Goal: Task Accomplishment & Management: Complete application form

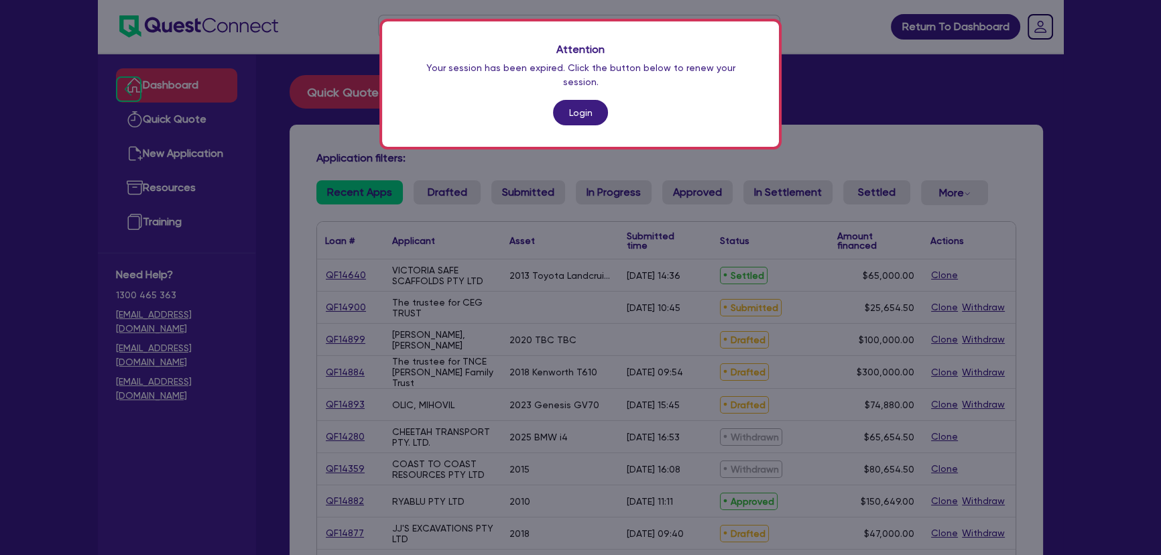
click at [571, 114] on div "Attention Your session has been expired. Click the button below to renew your s…" at bounding box center [580, 83] width 397 height 125
click at [563, 105] on link "Login" at bounding box center [580, 112] width 55 height 25
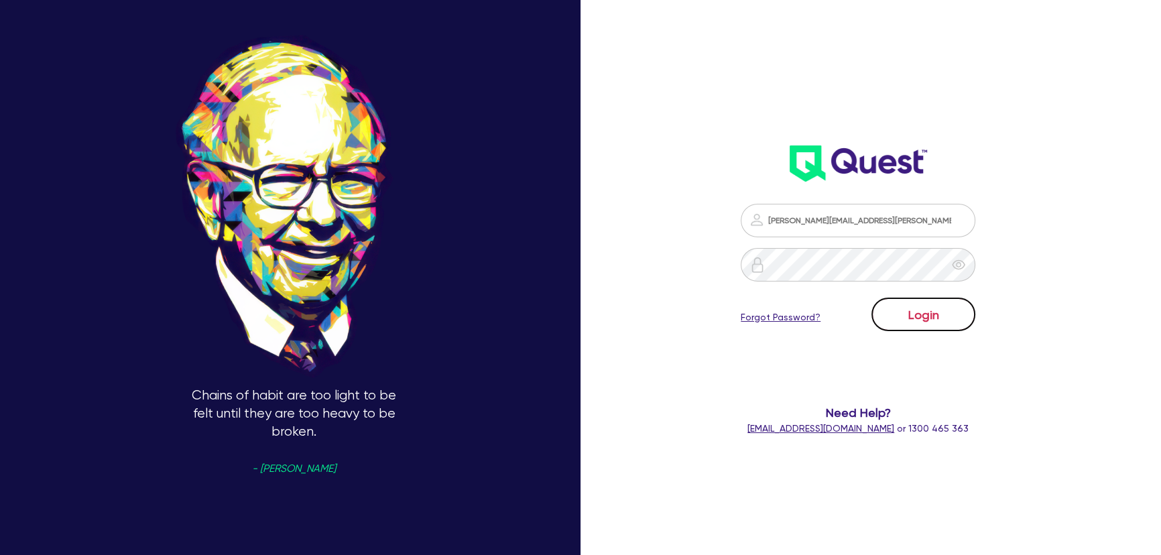
click at [929, 323] on button "Login" at bounding box center [924, 315] width 104 height 34
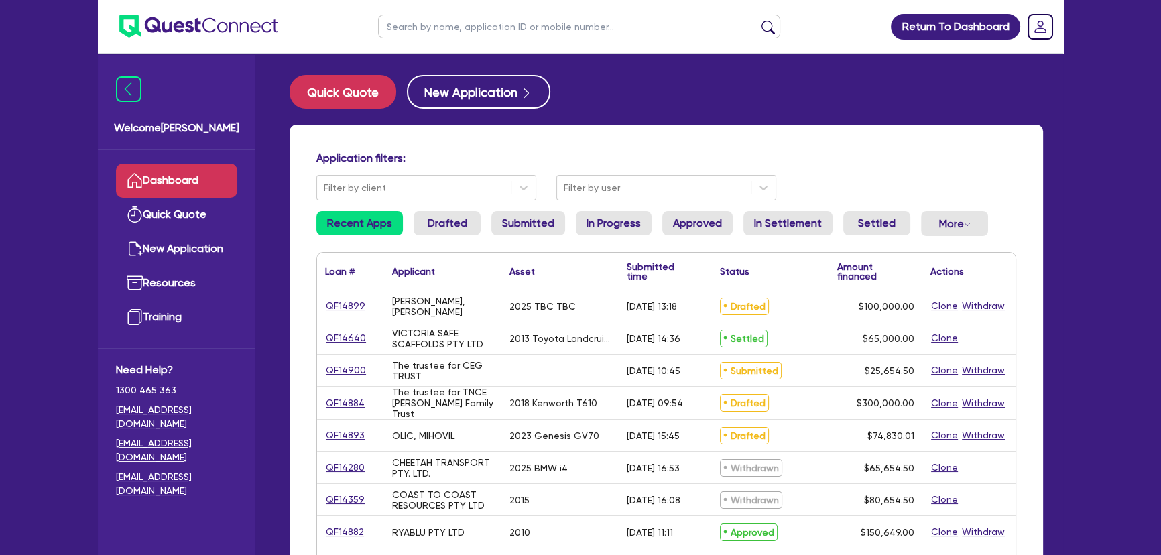
click at [1026, 116] on div "Quick Quote New Application Application filters: Filter by client Filter by use…" at bounding box center [667, 551] width 794 height 953
click at [953, 184] on div "Application filters: Filter by client Filter by user" at bounding box center [666, 176] width 720 height 49
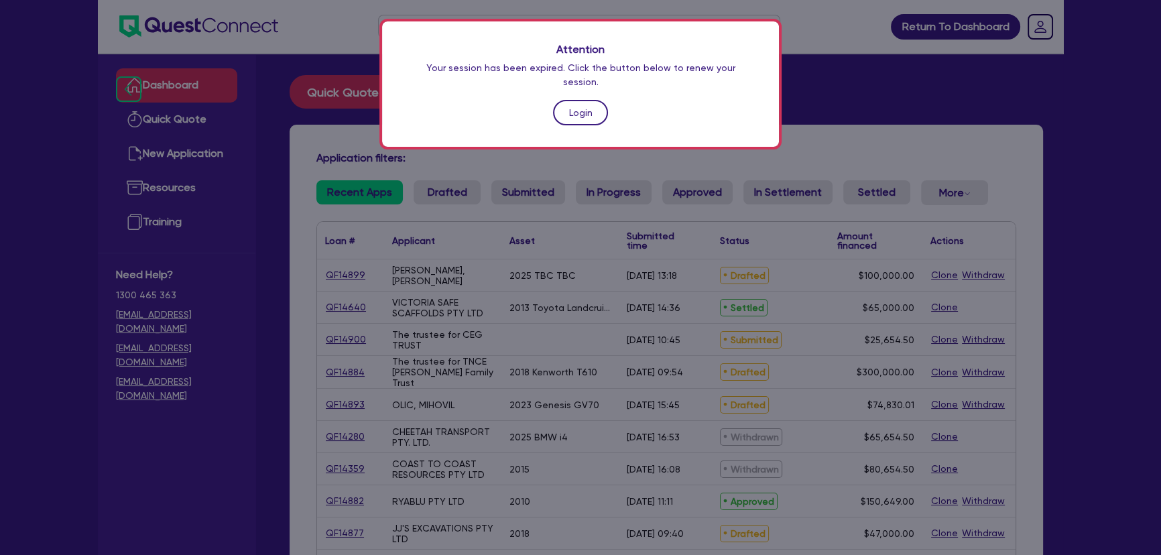
click at [594, 104] on link "Login" at bounding box center [580, 112] width 55 height 25
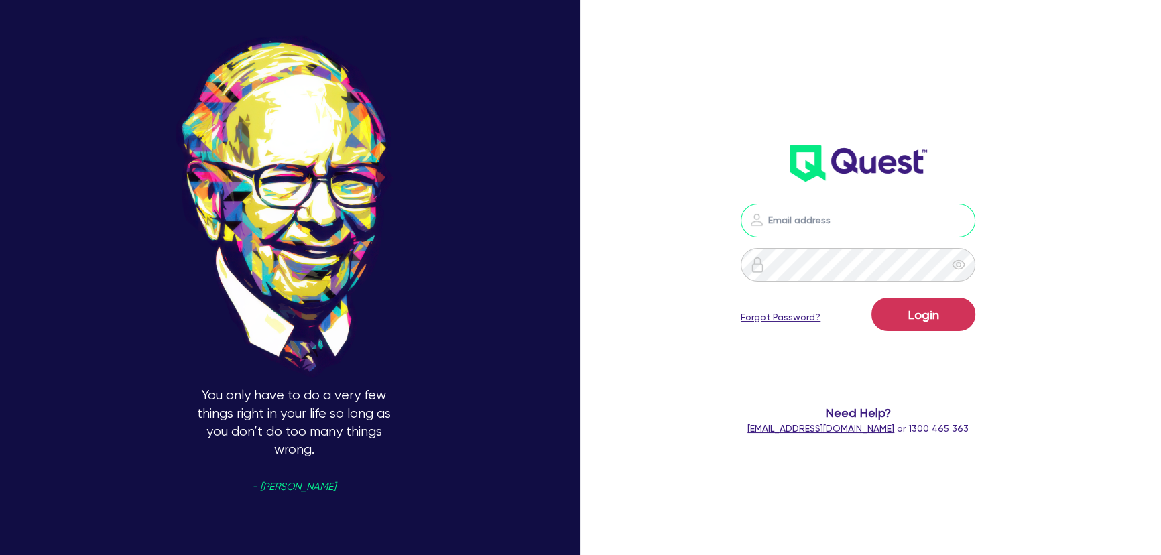
type input "joel.harding@quest.finance"
click at [927, 315] on button "Login" at bounding box center [924, 315] width 104 height 34
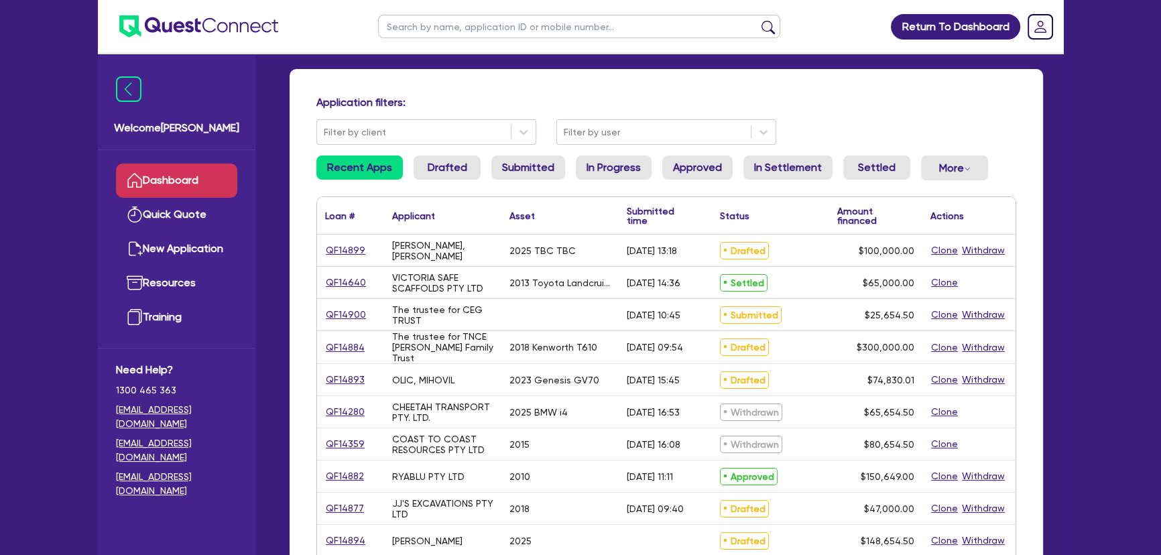
scroll to position [121, 0]
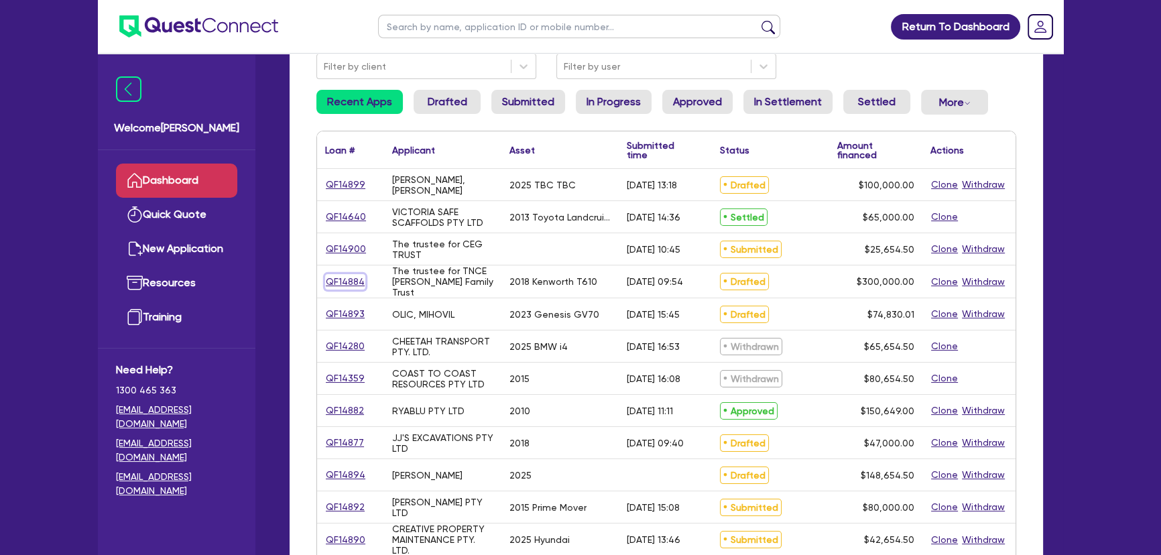
click at [345, 281] on link "QF14884" at bounding box center [345, 281] width 40 height 15
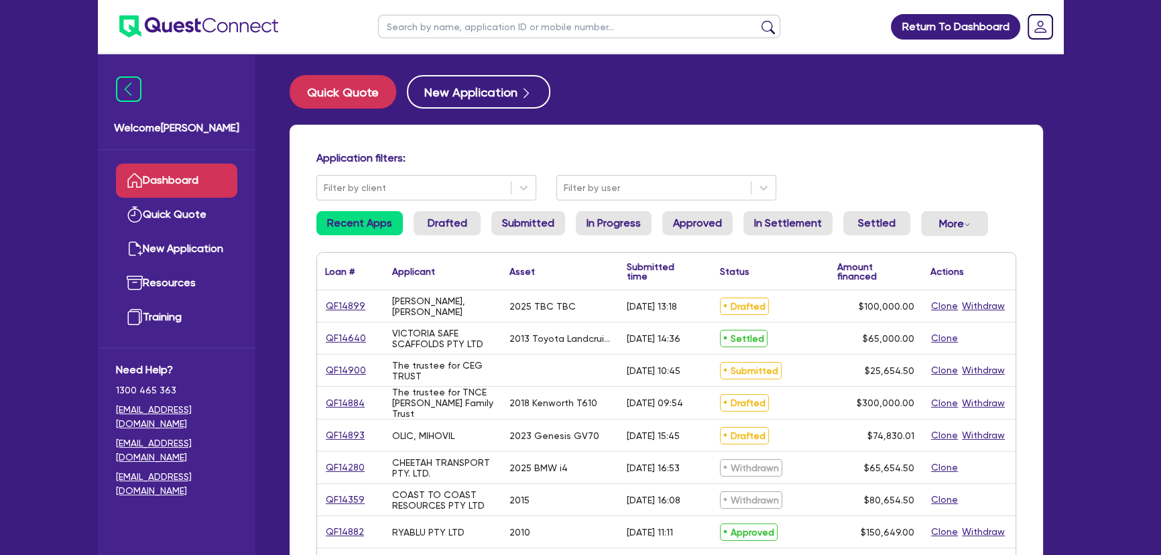
select select "PRIMARY_ASSETS"
select select "HEAVY_TRUCKS"
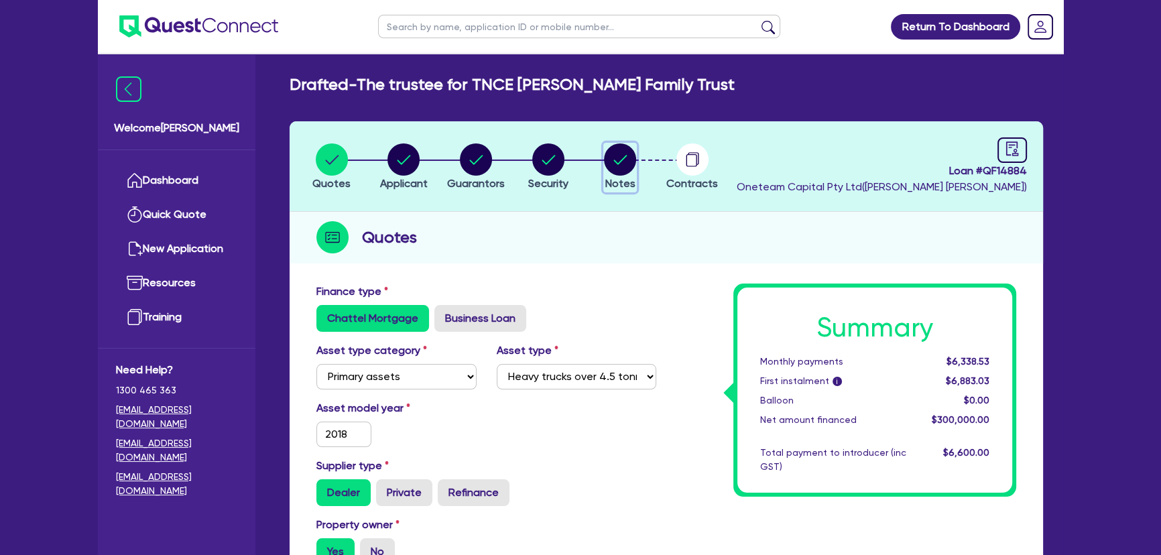
click at [607, 156] on circle "button" at bounding box center [620, 159] width 32 height 32
select select "Other"
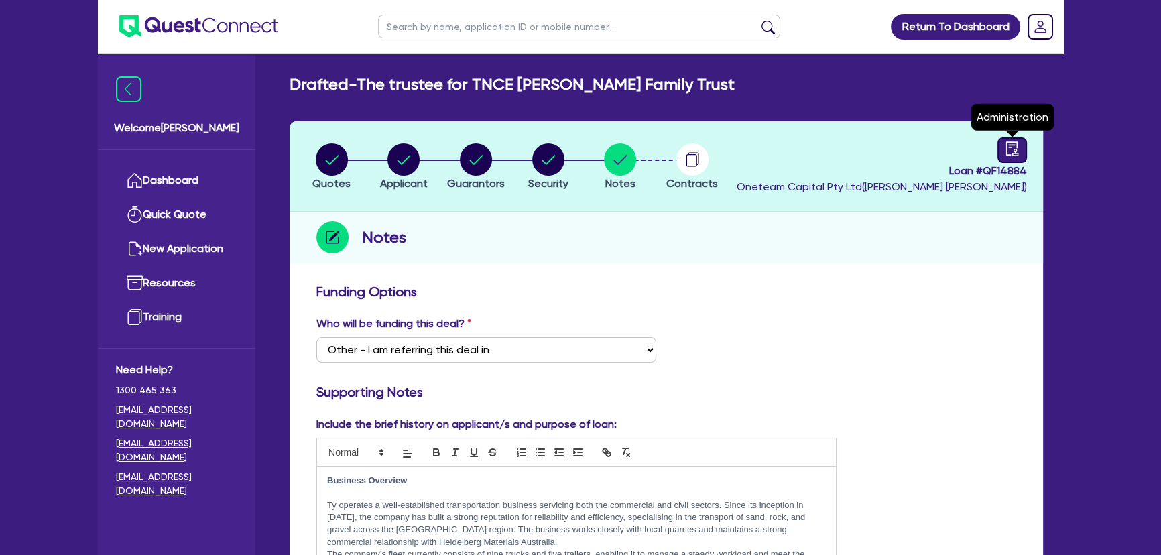
click at [1022, 147] on link at bounding box center [1013, 149] width 30 height 25
select select "DRAFTED_AMENDED"
select select "Flexicommercial"
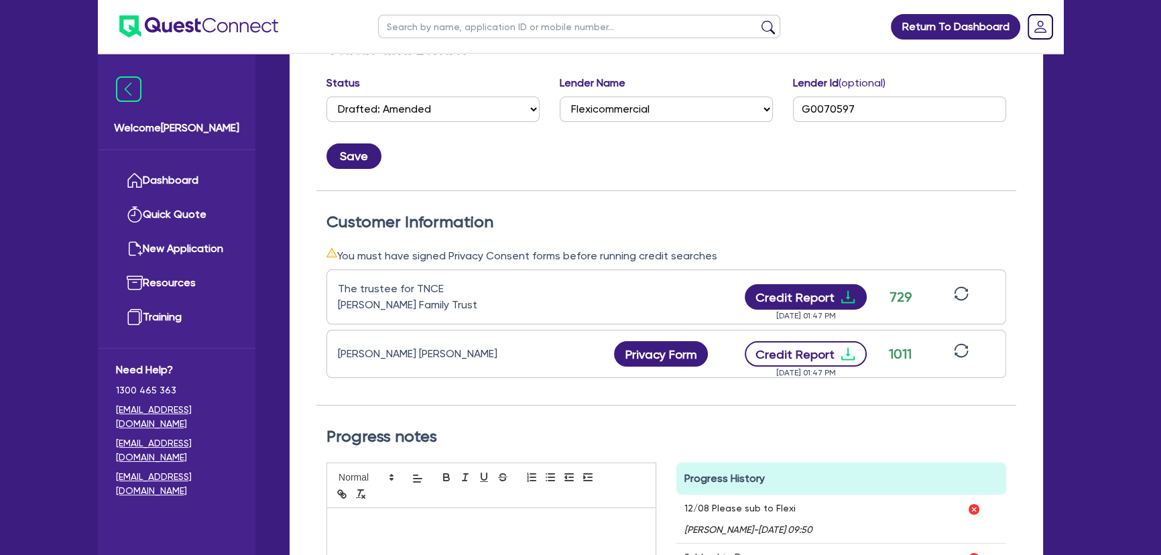
scroll to position [243, 0]
click at [846, 353] on icon "download" at bounding box center [847, 355] width 13 height 13
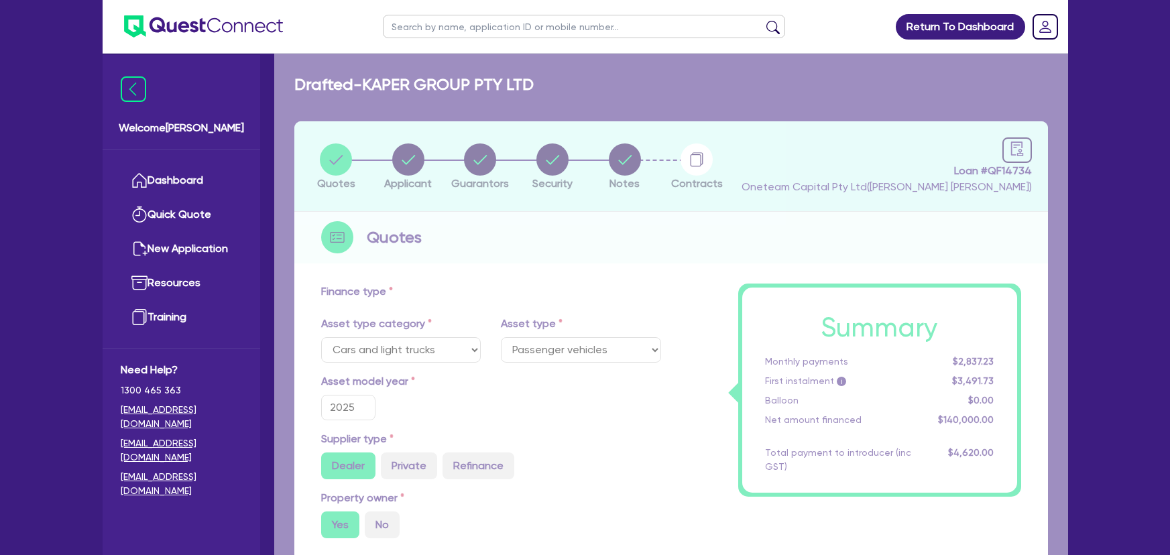
select select "CARS_AND_LIGHT_TRUCKS"
select select "PASSENGER_VEHICLES"
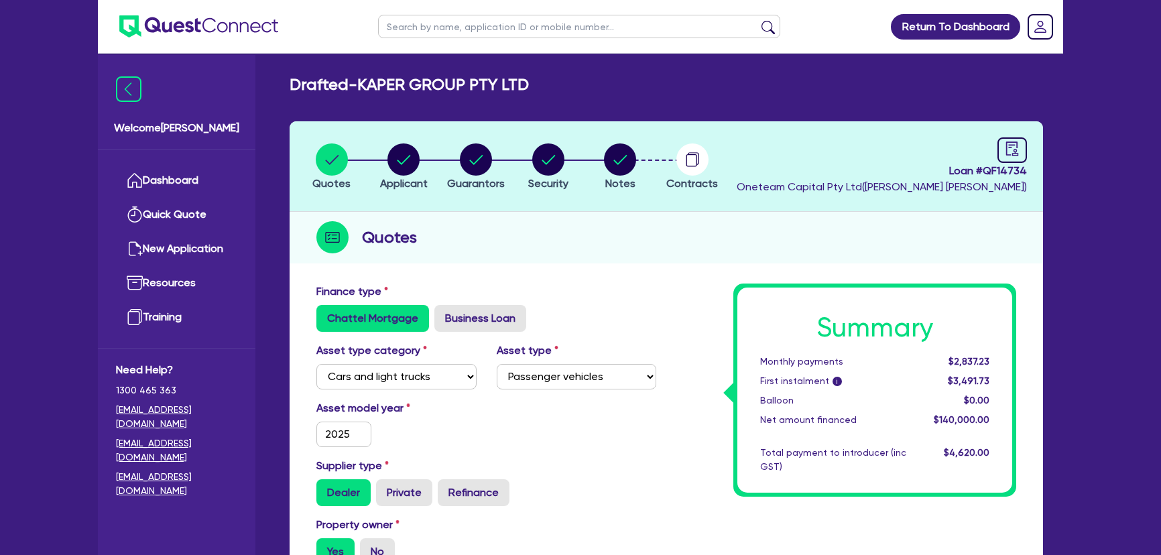
select select "CARS_AND_LIGHT_TRUCKS"
select select "PASSENGER_VEHICLES"
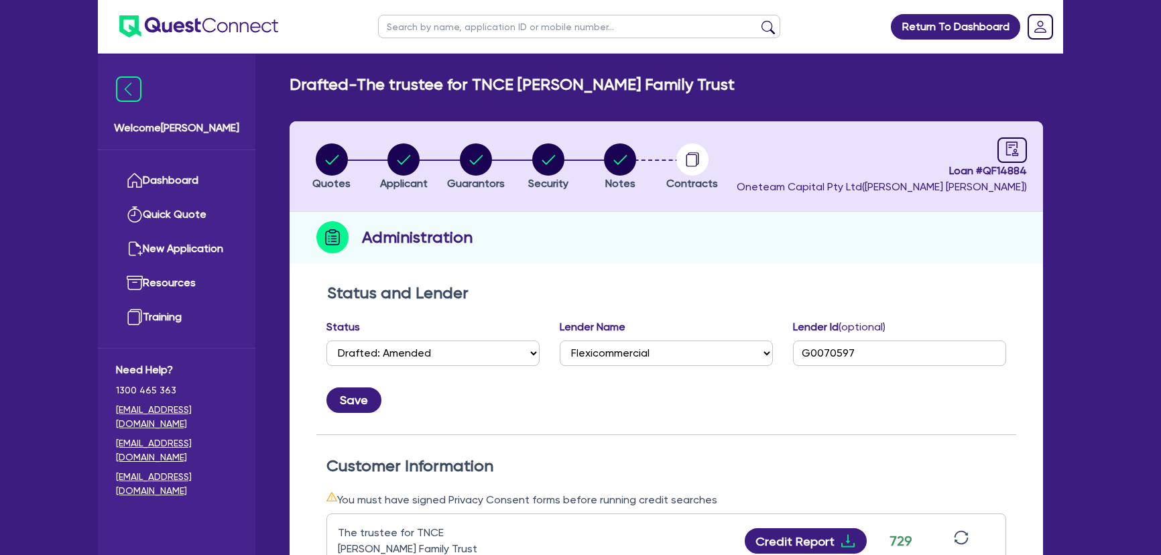
select select "DRAFTED_AMENDED"
select select "Flexicommercial"
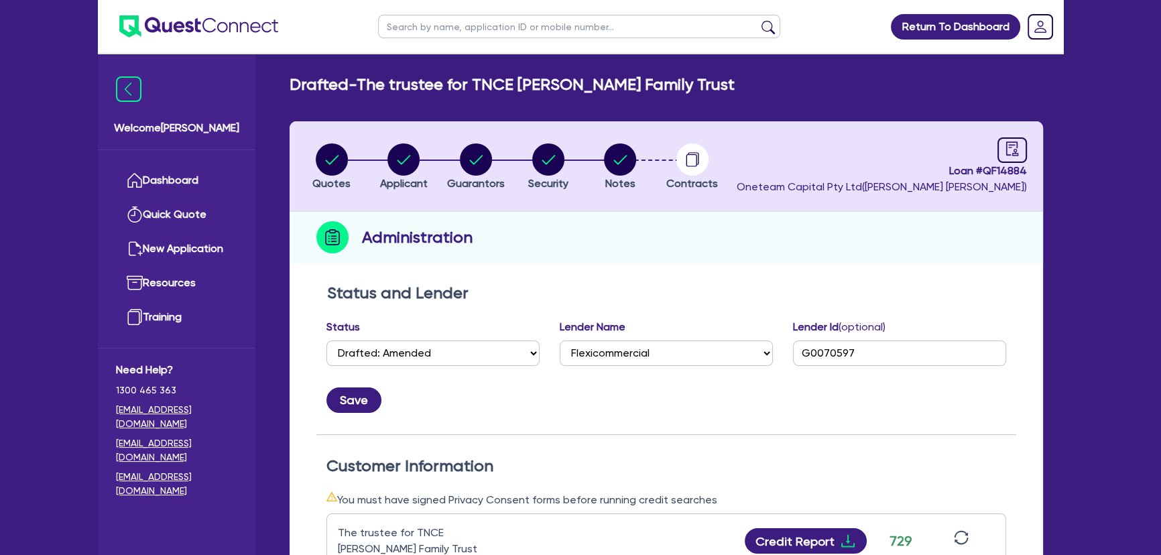
click at [198, 45] on ul at bounding box center [188, 26] width 180 height 53
click at [198, 25] on img at bounding box center [198, 26] width 159 height 22
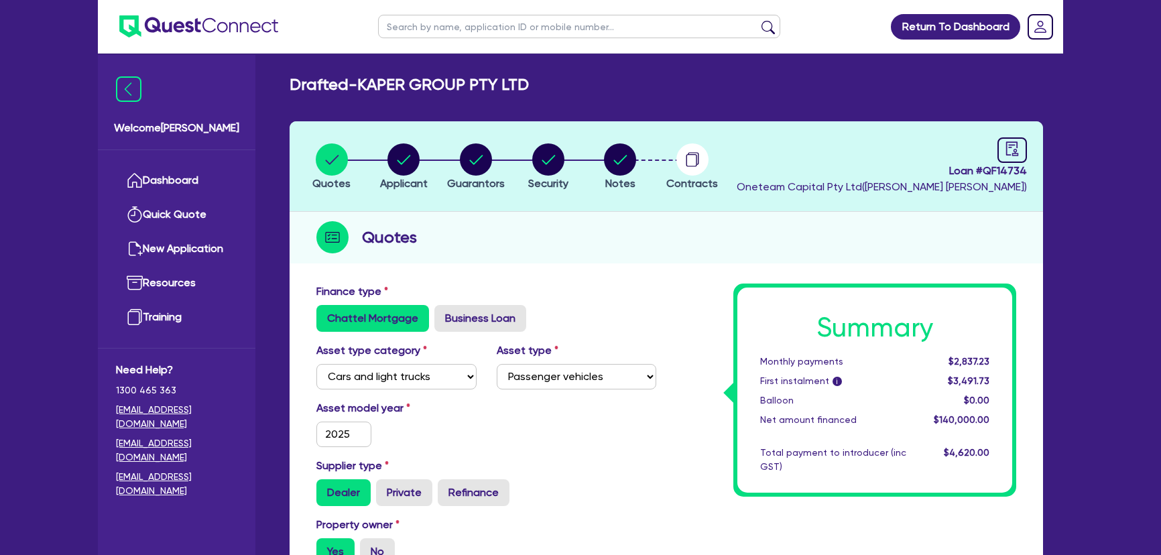
select select "CARS_AND_LIGHT_TRUCKS"
select select "PASSENGER_VEHICLES"
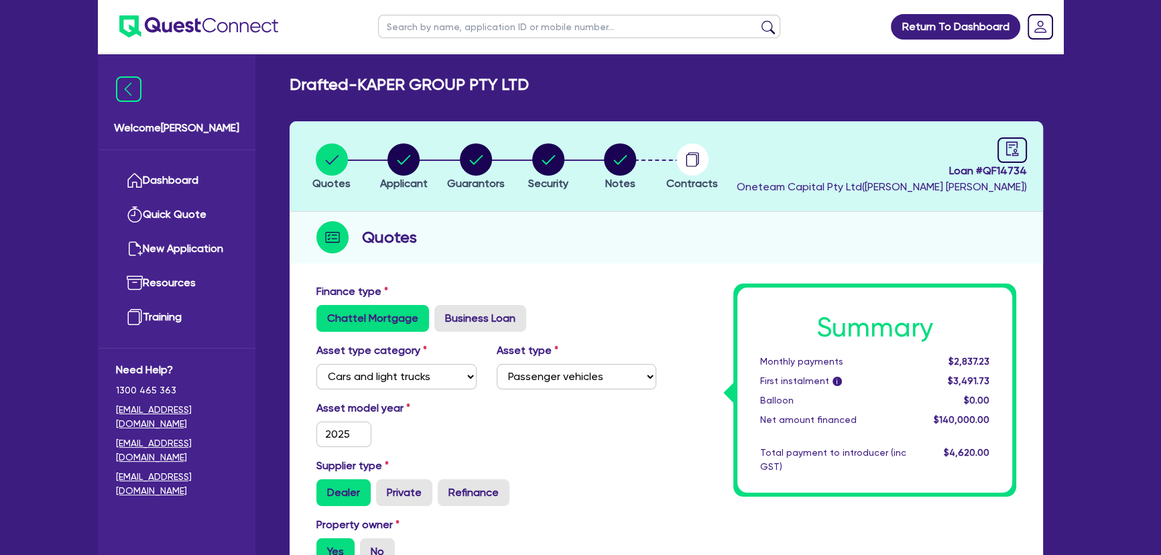
click at [214, 30] on img at bounding box center [198, 26] width 159 height 22
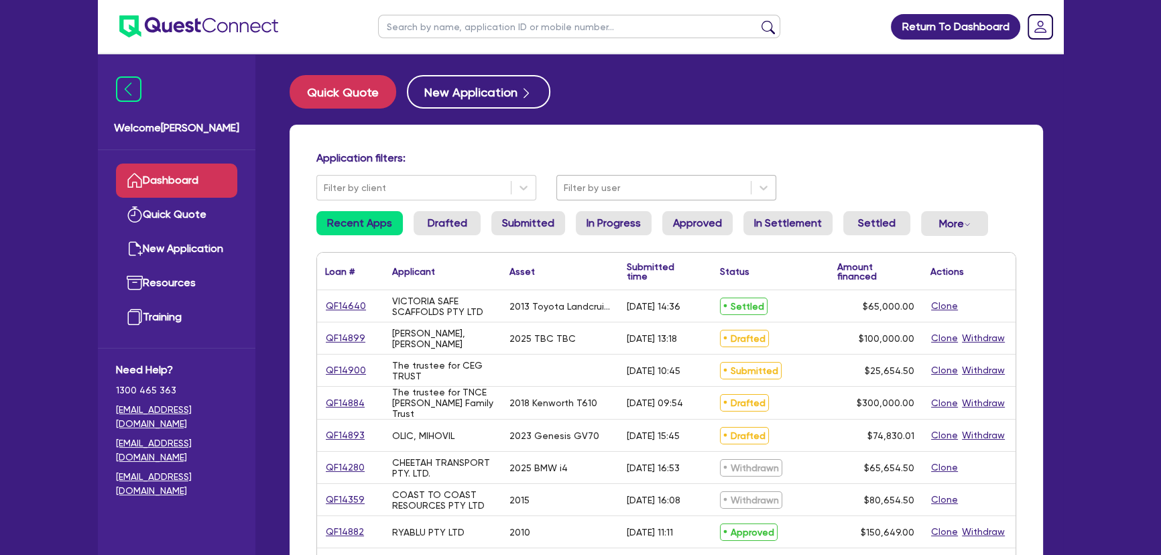
click at [638, 188] on div at bounding box center [654, 188] width 180 height 17
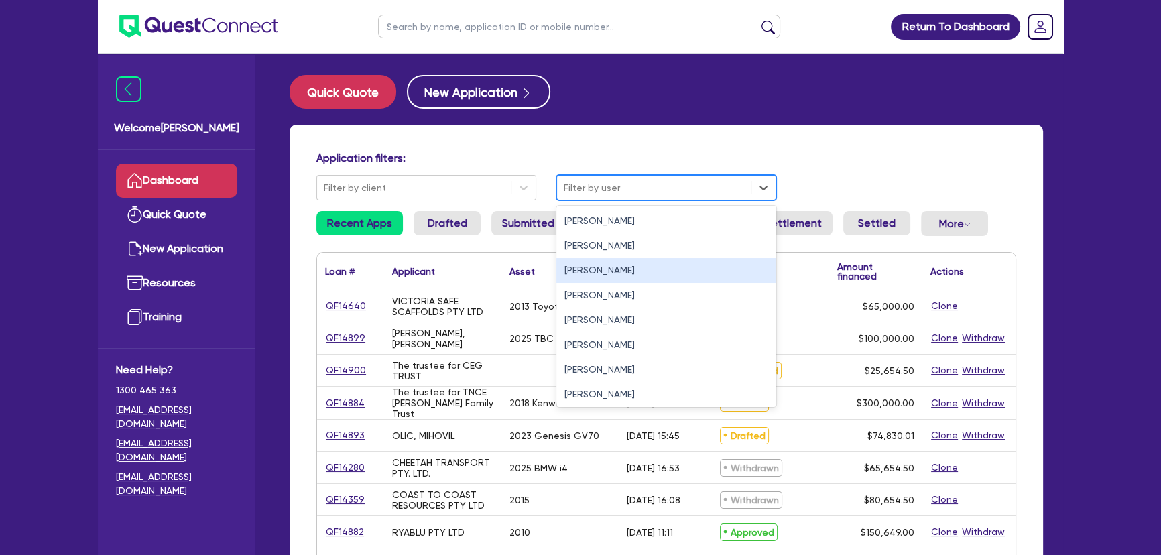
click at [612, 268] on div "[PERSON_NAME]" at bounding box center [667, 270] width 220 height 25
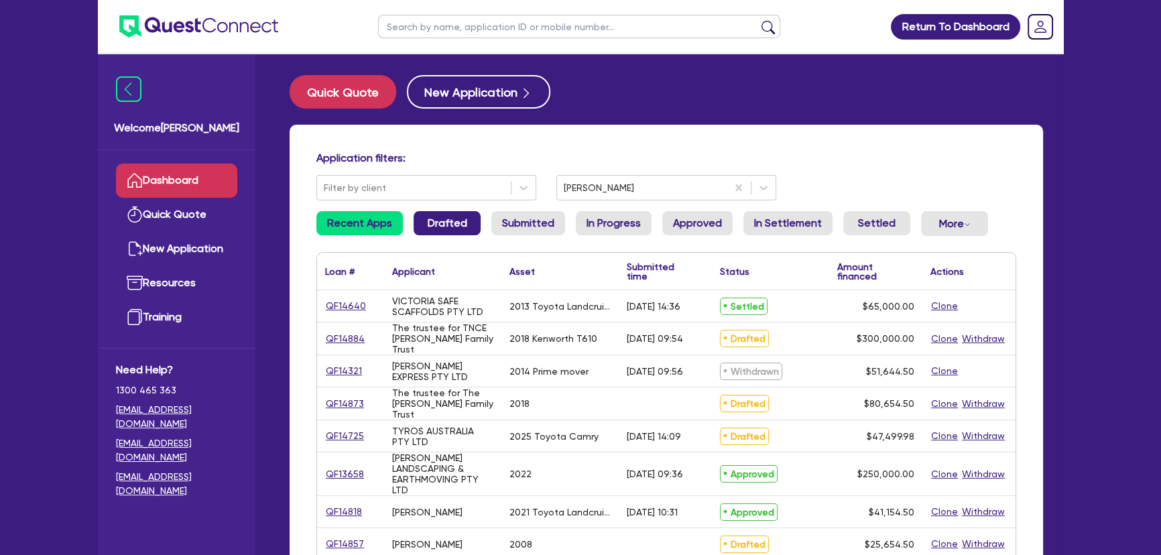
click at [441, 230] on link "Drafted" at bounding box center [447, 223] width 67 height 24
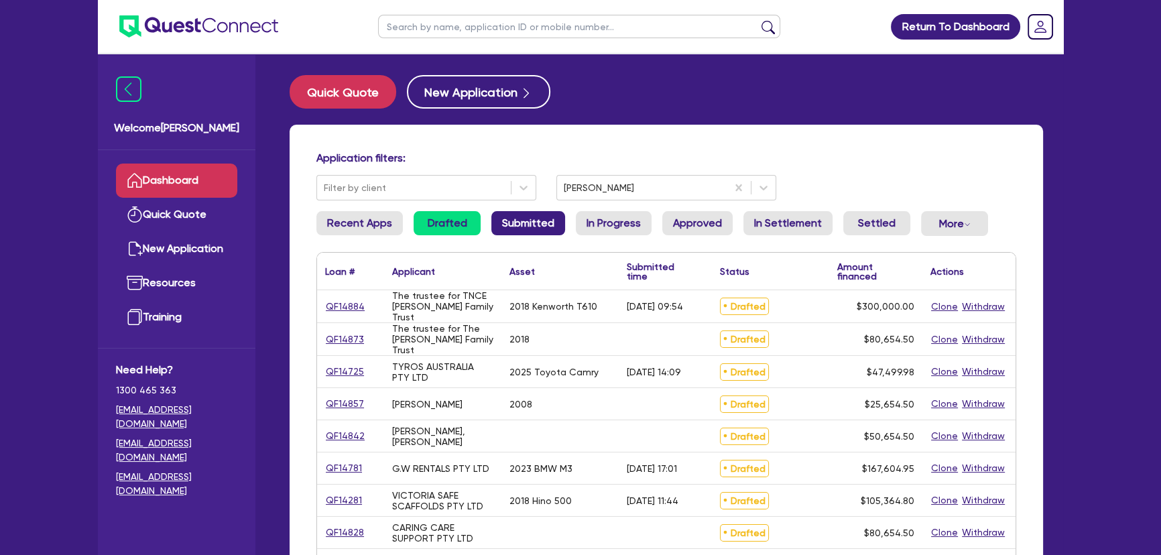
click at [528, 215] on link "Submitted" at bounding box center [528, 223] width 74 height 24
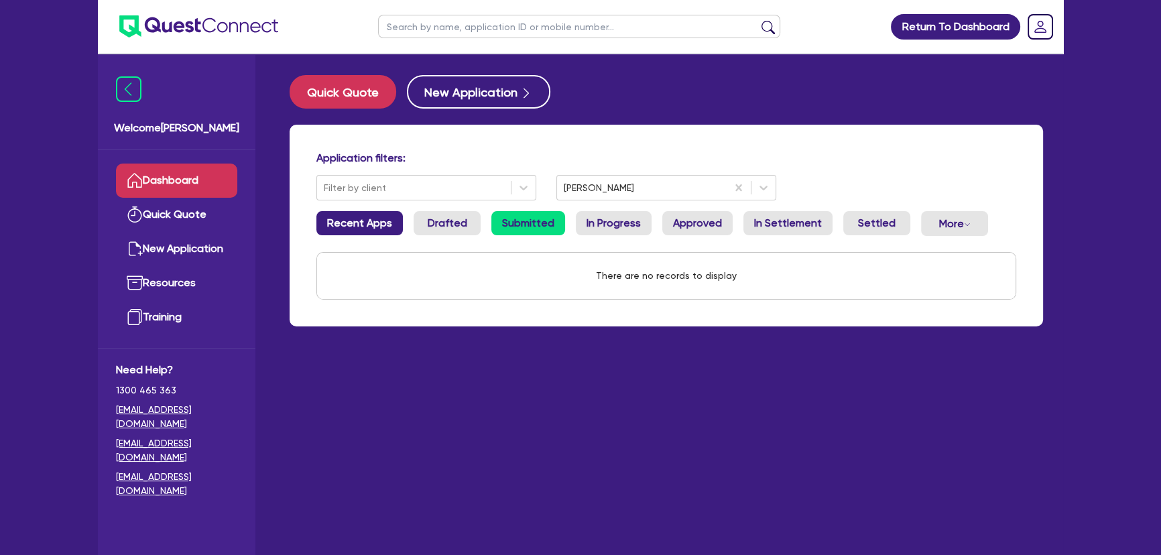
click at [363, 221] on link "Recent Apps" at bounding box center [359, 223] width 86 height 24
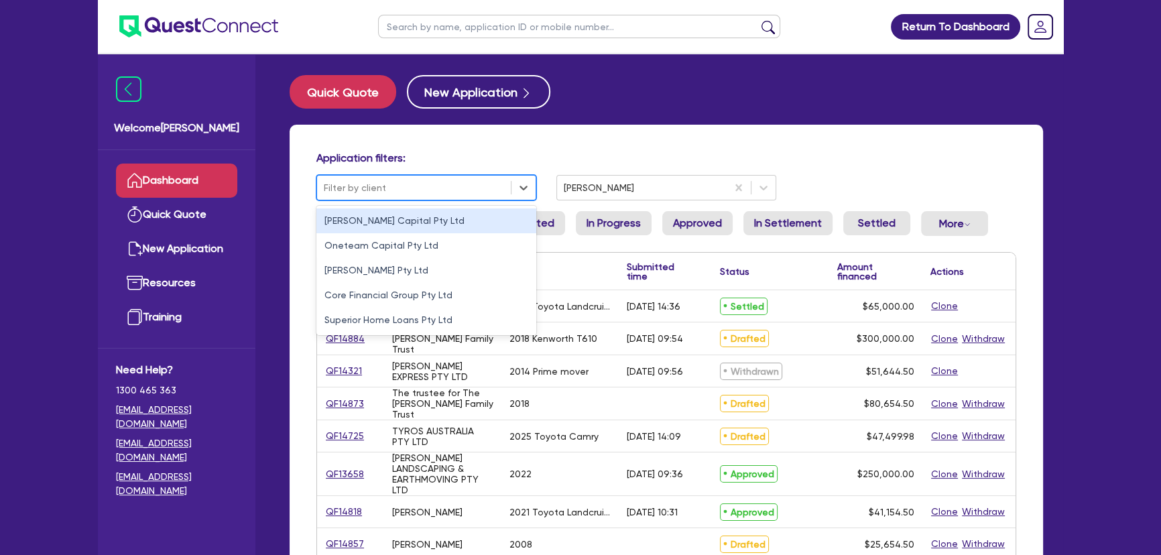
click at [449, 185] on div at bounding box center [414, 188] width 180 height 17
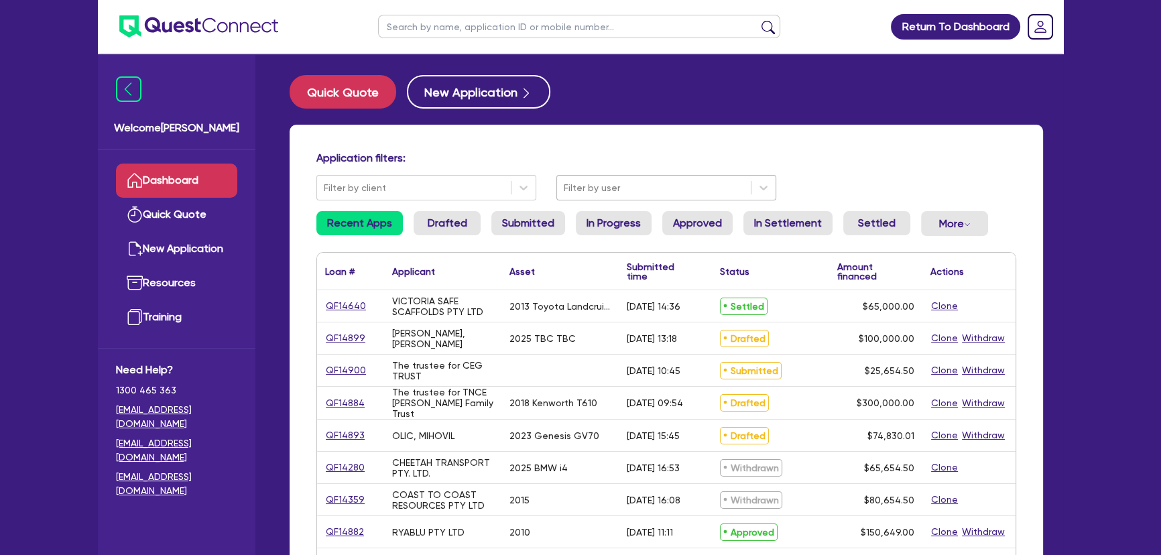
click at [544, 13] on ul at bounding box center [579, 26] width 429 height 53
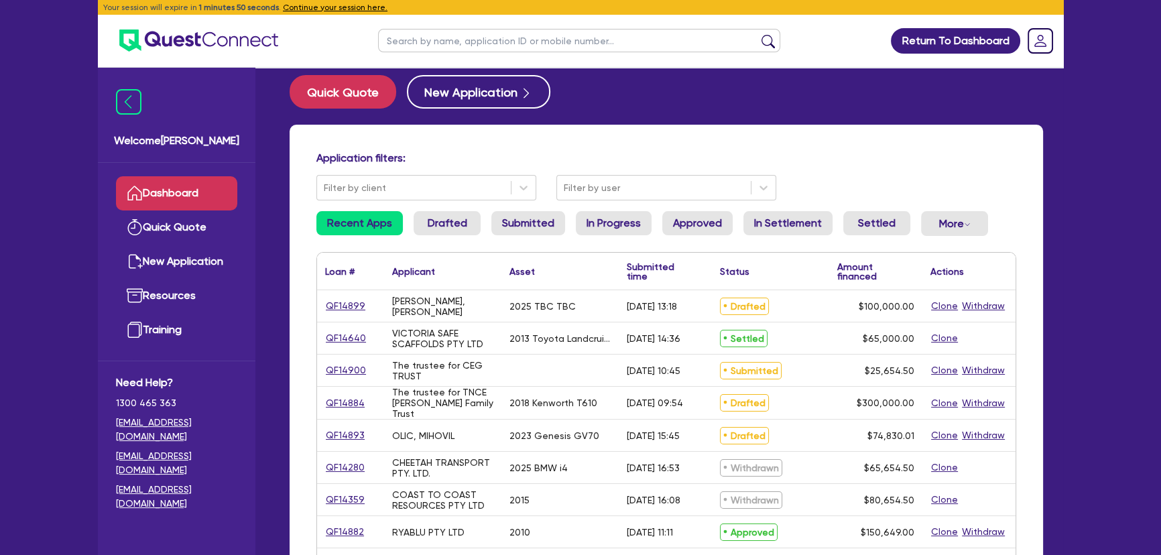
click at [316, 17] on header "Return To Dashboard Edit Profile Logout" at bounding box center [581, 41] width 966 height 54
click at [316, 13] on div "Your session will expire in 1 minutes 50 seconds . Continue your session here." at bounding box center [581, 7] width 966 height 14
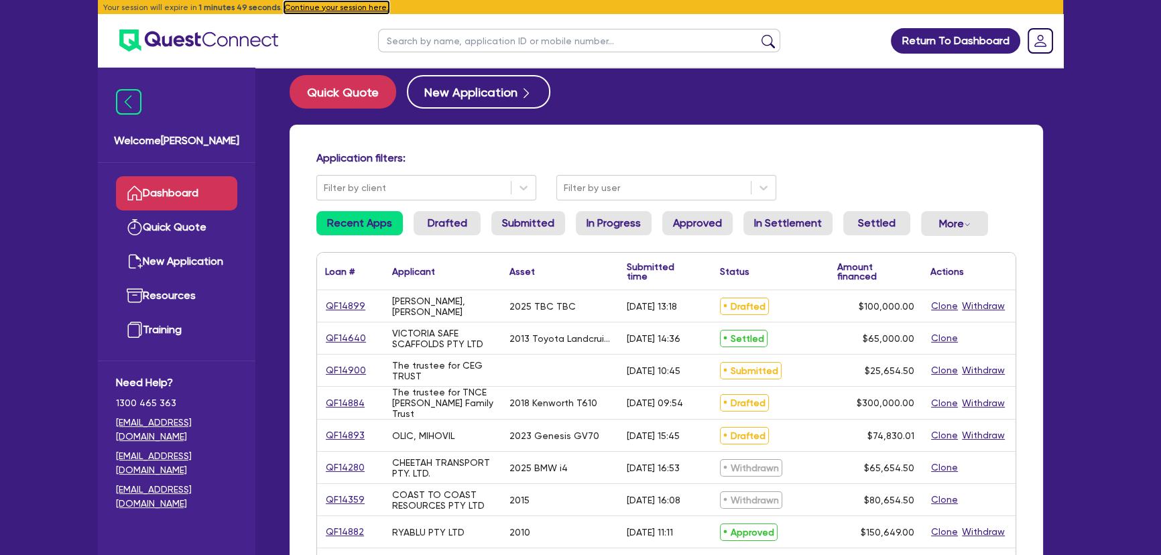
click at [316, 11] on button "Continue your session here." at bounding box center [336, 7] width 105 height 12
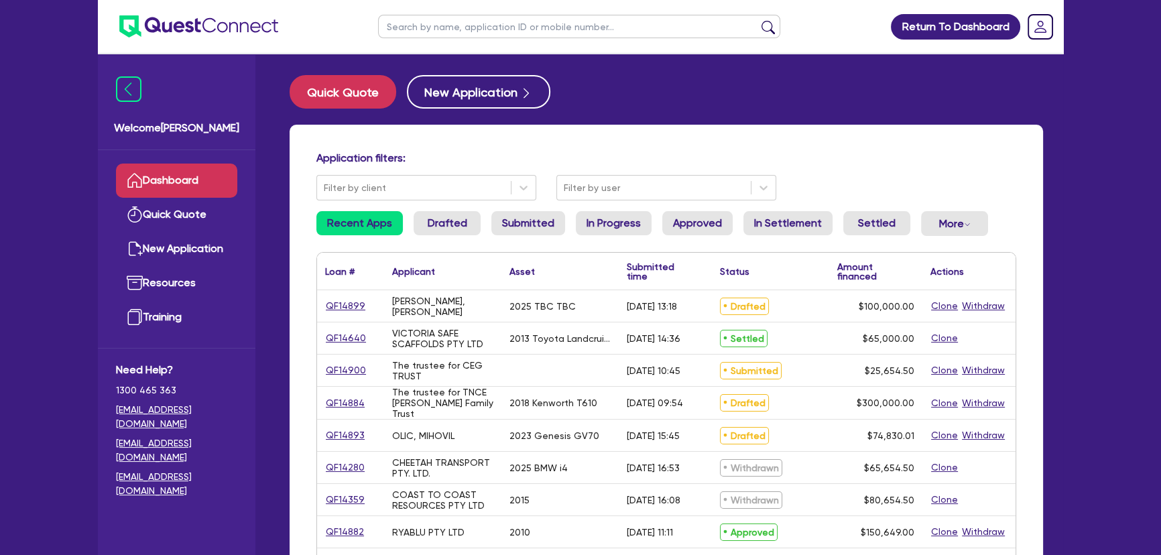
click at [316, 13] on header "Return To Dashboard Edit Profile Logout" at bounding box center [581, 27] width 966 height 54
